Goal: Check status: Check status

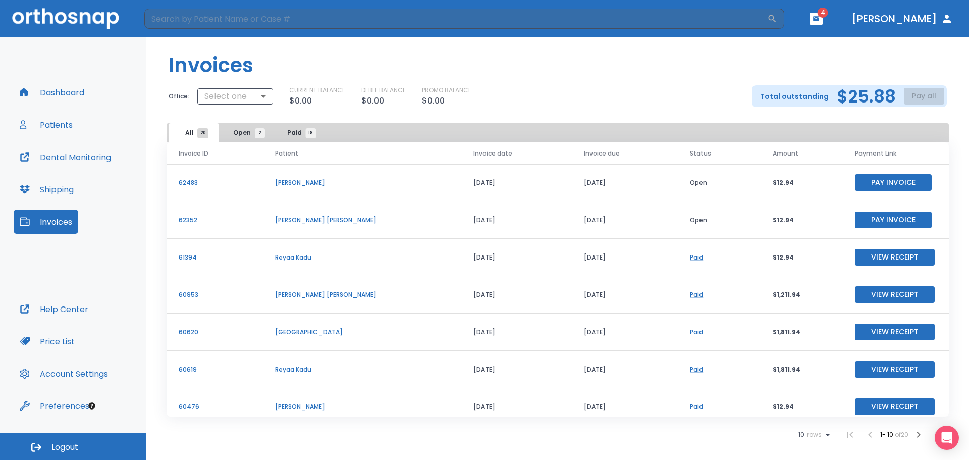
click at [58, 219] on button "Invoices" at bounding box center [46, 221] width 65 height 24
click at [866, 100] on h2 "$25.88" at bounding box center [865, 96] width 59 height 15
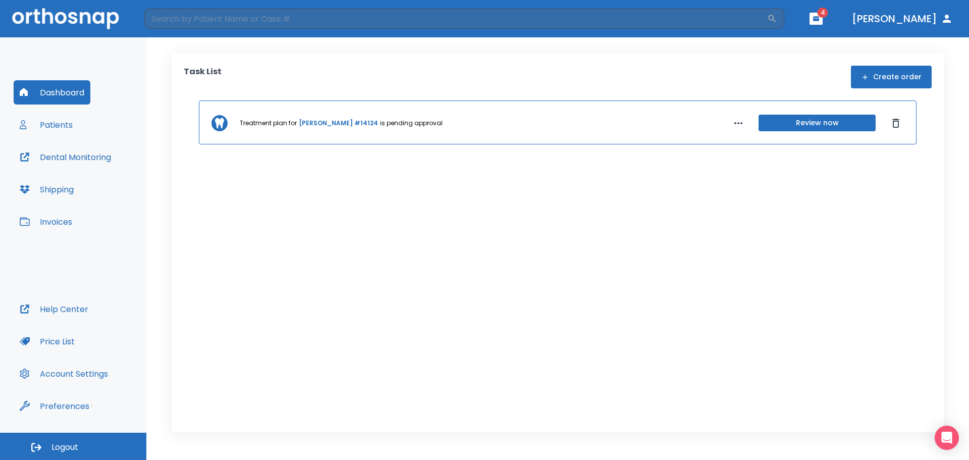
click at [55, 223] on button "Invoices" at bounding box center [46, 221] width 65 height 24
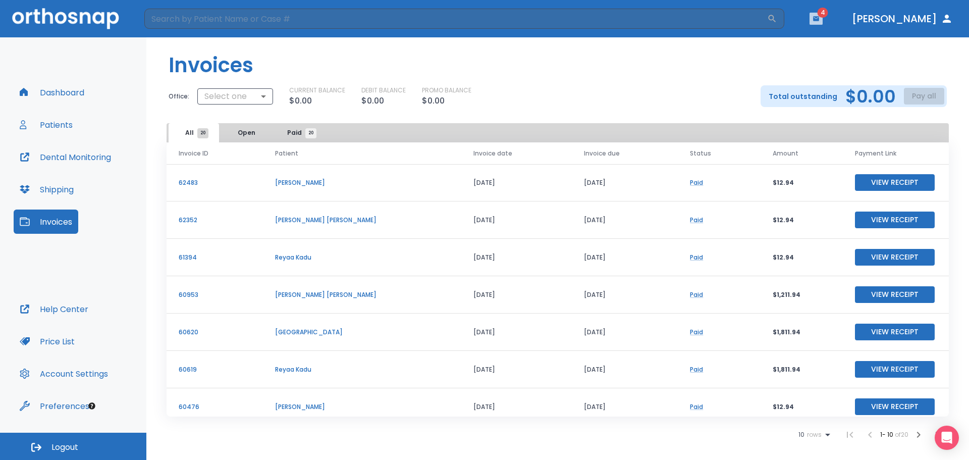
click at [822, 19] on button "button" at bounding box center [815, 19] width 13 height 12
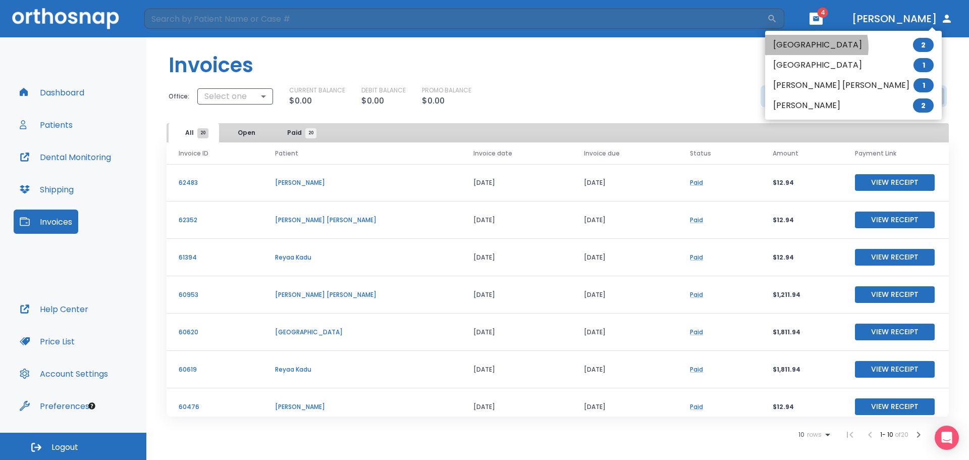
click at [814, 47] on li "[GEOGRAPHIC_DATA] 2" at bounding box center [853, 45] width 177 height 20
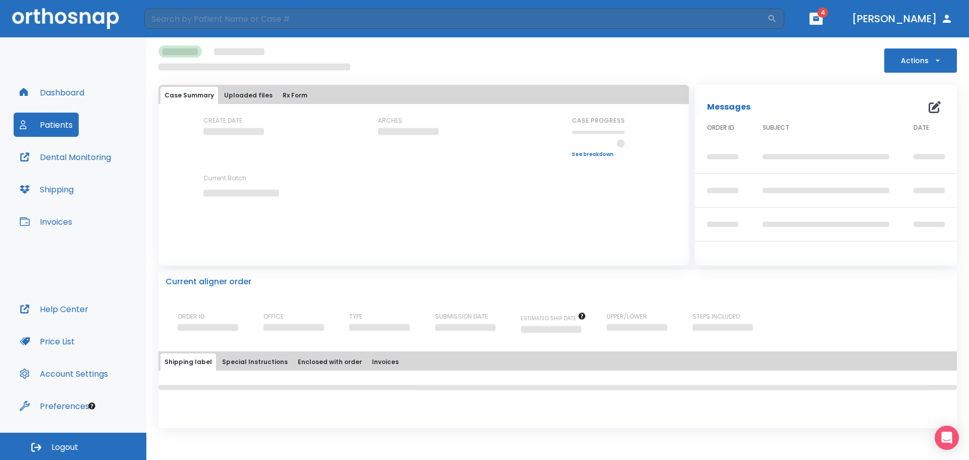
click at [828, 13] on span "4" at bounding box center [822, 13] width 11 height 10
click at [819, 18] on icon "button" at bounding box center [816, 18] width 6 height 5
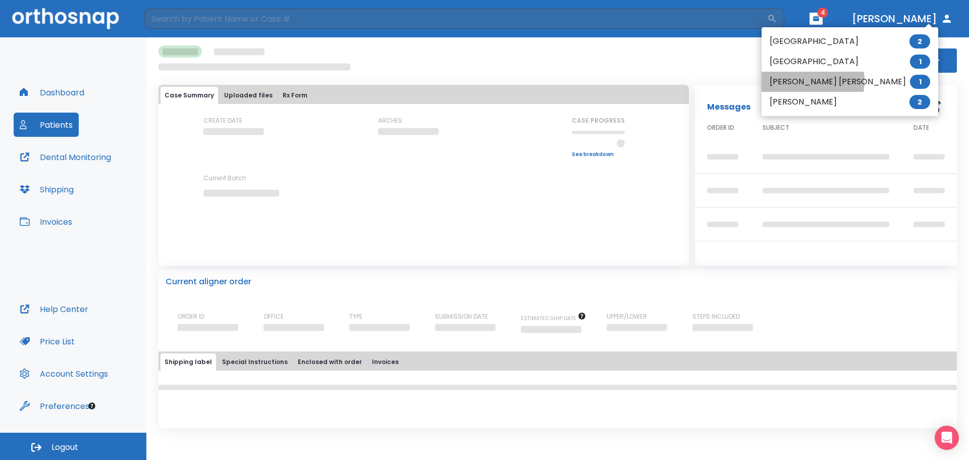
click at [797, 81] on li "[PERSON_NAME] [PERSON_NAME] 1" at bounding box center [849, 82] width 177 height 20
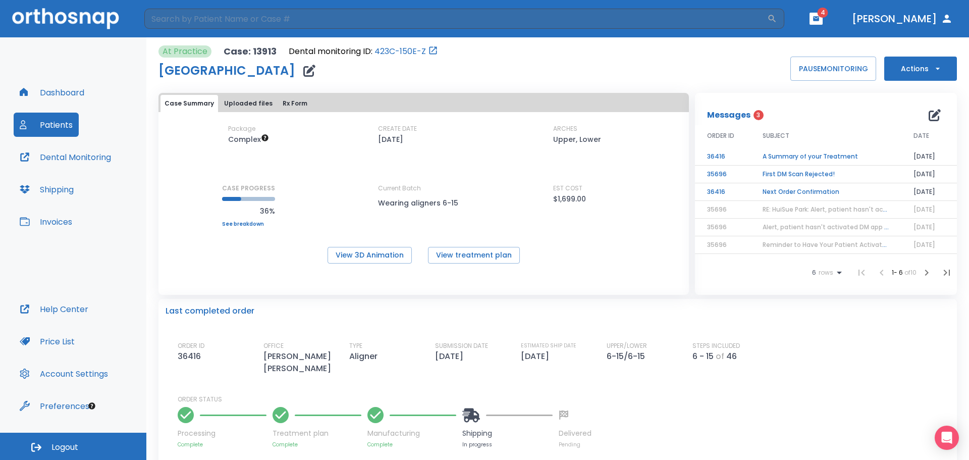
click at [807, 193] on td "Next Order Confirmation" at bounding box center [825, 192] width 151 height 18
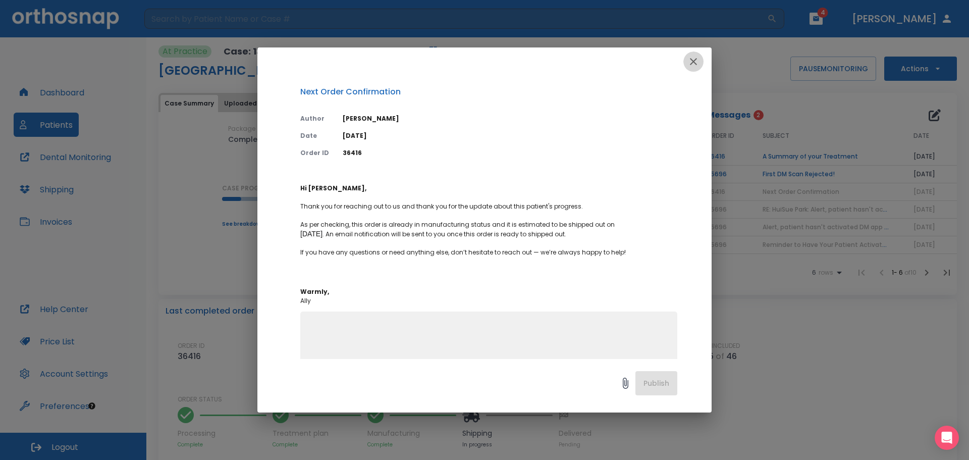
click at [693, 63] on icon "button" at bounding box center [693, 61] width 12 height 12
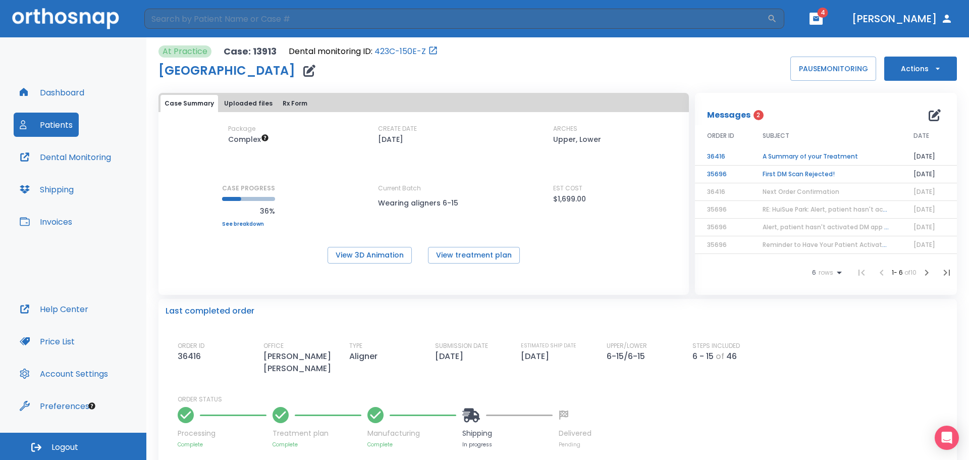
click at [795, 173] on td "First DM Scan Rejected!" at bounding box center [825, 174] width 151 height 18
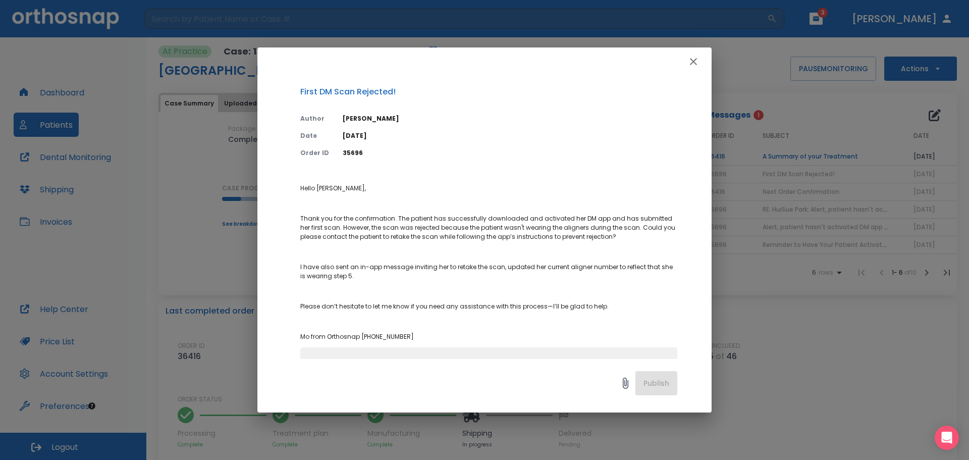
click at [695, 61] on icon "button" at bounding box center [693, 61] width 12 height 12
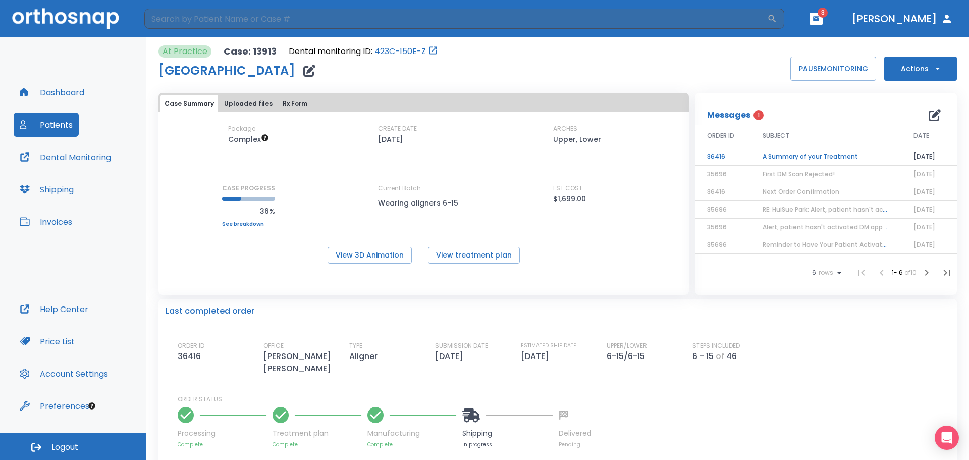
click at [812, 157] on td "A Summary of your Treatment" at bounding box center [825, 157] width 151 height 18
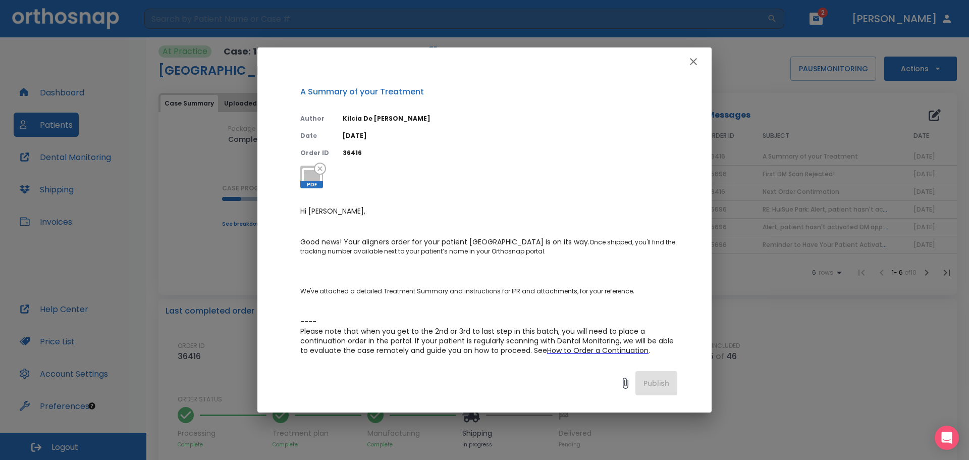
click at [696, 62] on icon "button" at bounding box center [693, 61] width 12 height 12
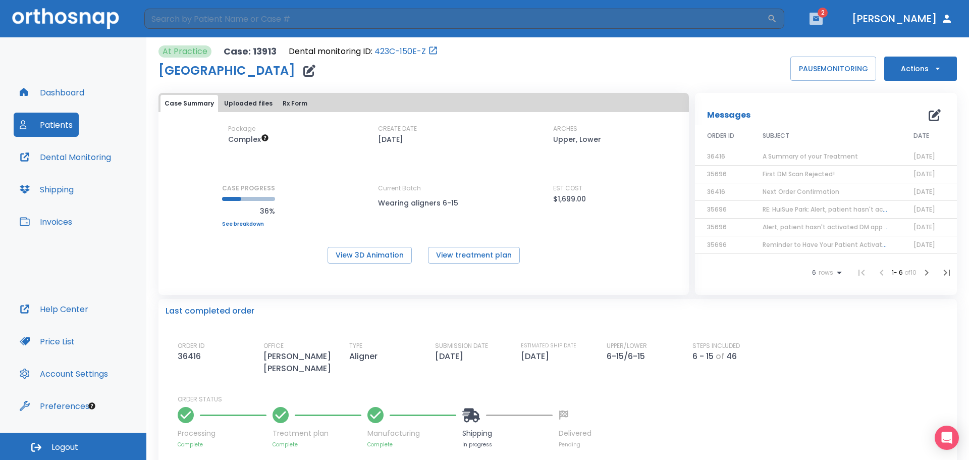
click at [819, 20] on icon "button" at bounding box center [816, 18] width 6 height 5
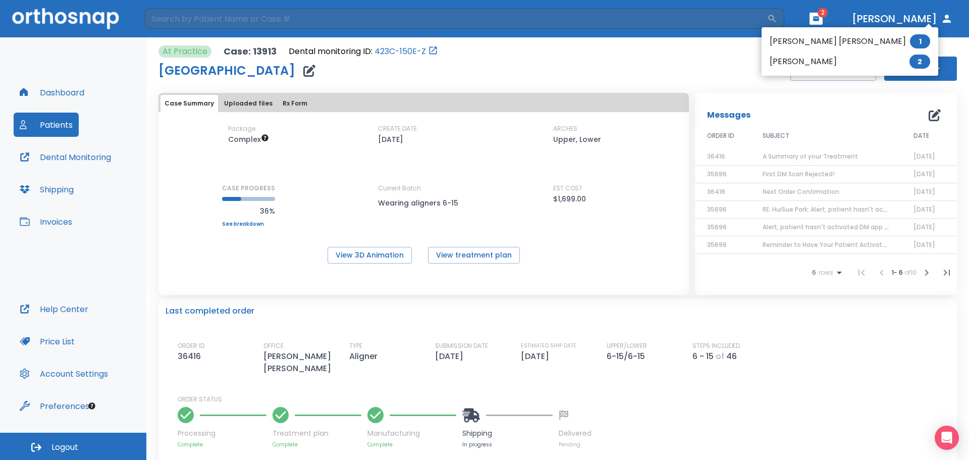
click at [789, 40] on li "[PERSON_NAME] [PERSON_NAME] 1" at bounding box center [849, 41] width 177 height 20
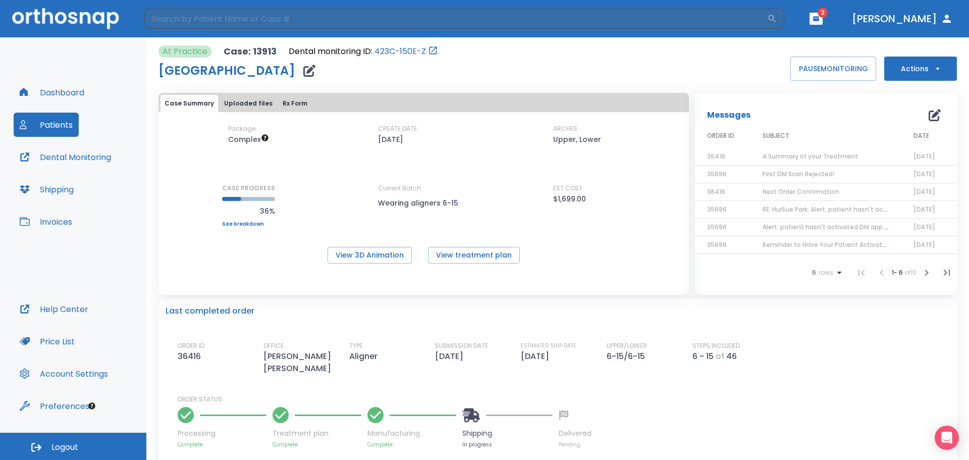
click at [822, 20] on button "button" at bounding box center [815, 19] width 13 height 12
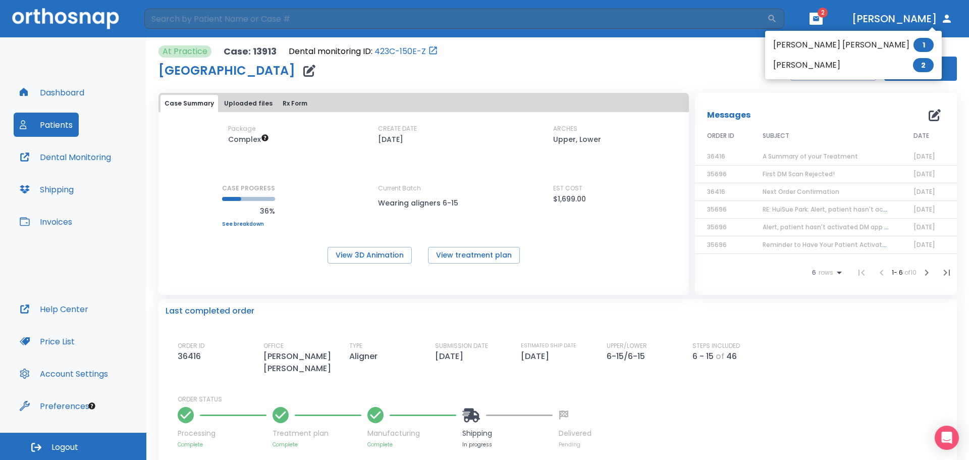
click at [809, 66] on li "[PERSON_NAME] 2" at bounding box center [853, 65] width 177 height 20
